Goal: Information Seeking & Learning: Learn about a topic

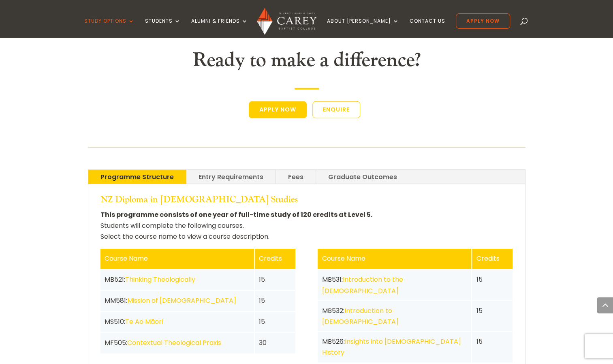
scroll to position [1441, 0]
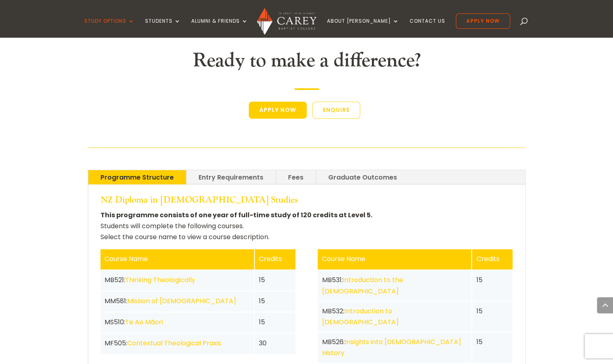
click at [216, 338] on link "Contextual Theological Praxis" at bounding box center [174, 342] width 94 height 9
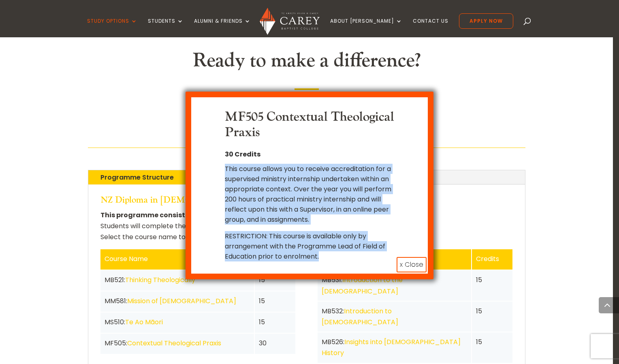
drag, startPoint x: 323, startPoint y: 248, endPoint x: 199, endPoint y: 160, distance: 153.2
click at [199, 160] on div "MF505 Contextual Theological Praxis 30 Credits This course allows you to receiv…" at bounding box center [310, 186] width 248 height 188
copy div "This course allows you to receive accreditation for a supervised ministry inter…"
click at [419, 259] on button "x Close" at bounding box center [412, 264] width 30 height 15
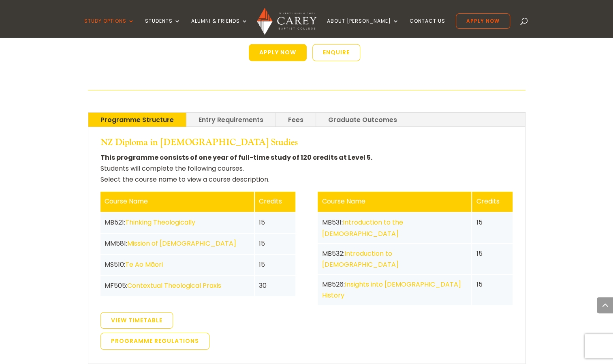
scroll to position [1499, 0]
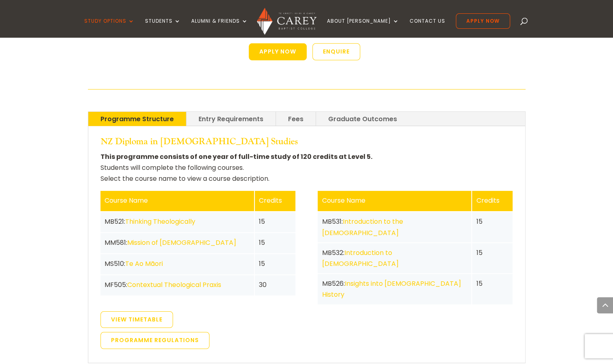
click at [214, 280] on link "Contextual Theological Praxis" at bounding box center [174, 284] width 94 height 9
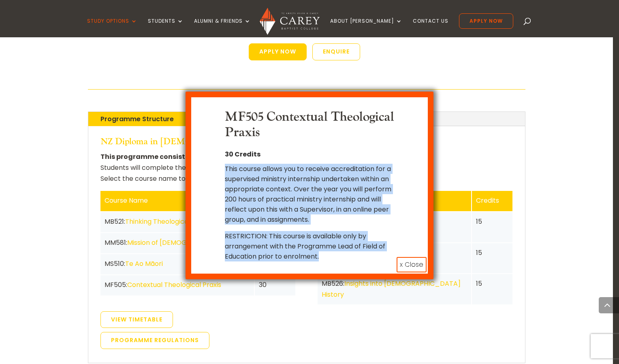
click at [408, 257] on button "x Close" at bounding box center [412, 264] width 30 height 15
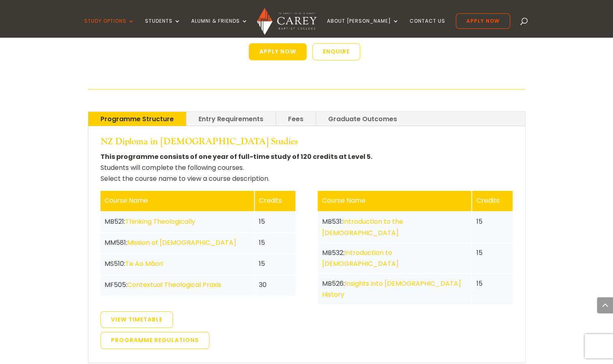
click at [157, 259] on link "Te Ao Māori" at bounding box center [144, 263] width 38 height 9
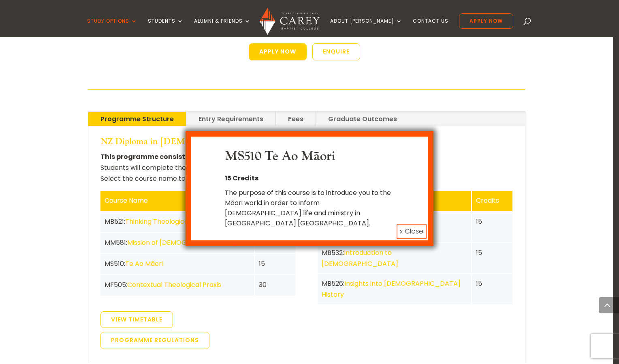
click at [421, 224] on button "x Close" at bounding box center [412, 231] width 30 height 15
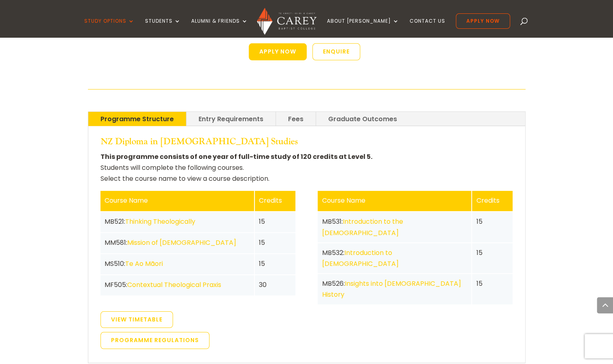
click at [136, 238] on link "Mission of [DEMOGRAPHIC_DATA]" at bounding box center [181, 242] width 109 height 9
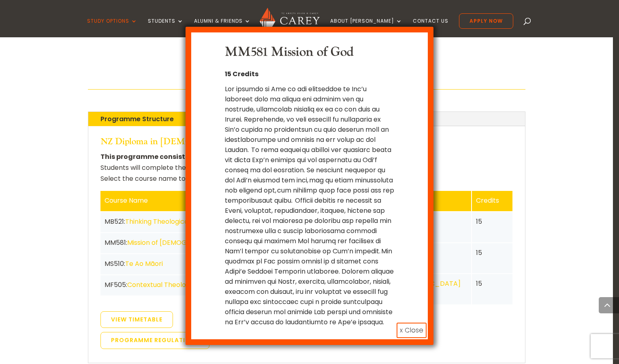
click at [408, 323] on button "x Close" at bounding box center [412, 330] width 30 height 15
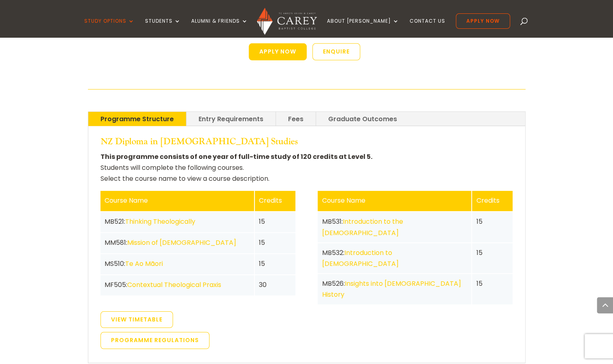
click at [164, 217] on link "Thinking Theologically" at bounding box center [160, 221] width 70 height 9
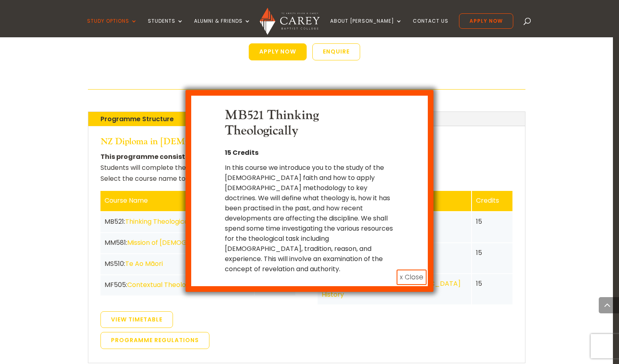
click at [410, 270] on button "x Close" at bounding box center [412, 277] width 30 height 15
